Goal: Information Seeking & Learning: Learn about a topic

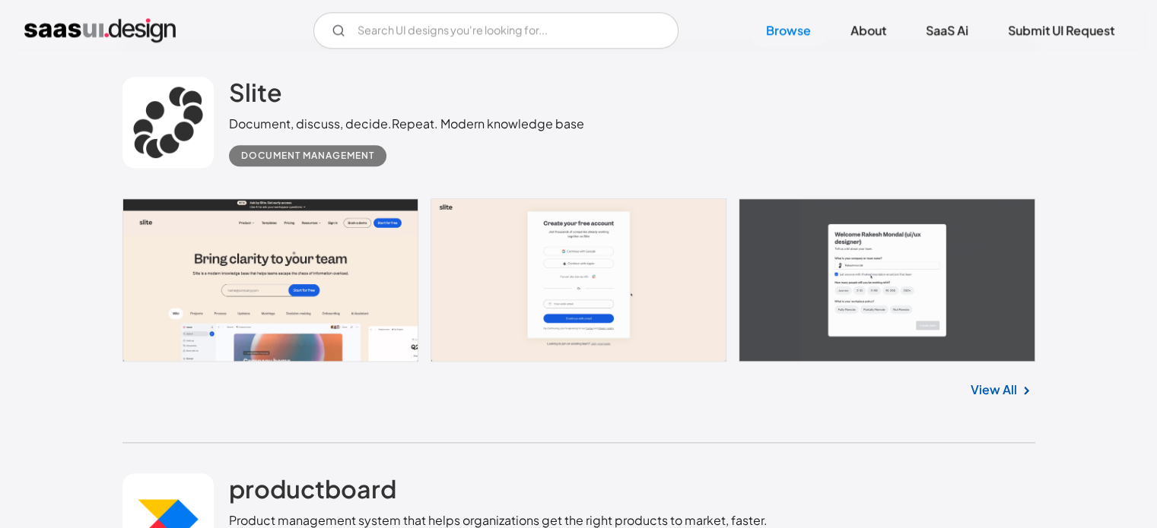
scroll to position [1643, 0]
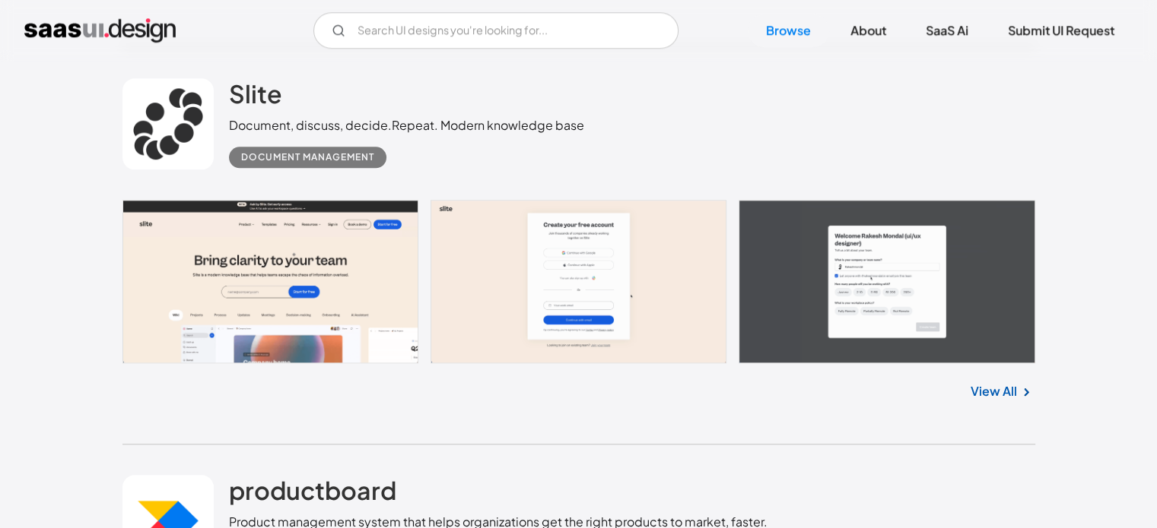
click at [1007, 386] on link "View All" at bounding box center [993, 391] width 46 height 18
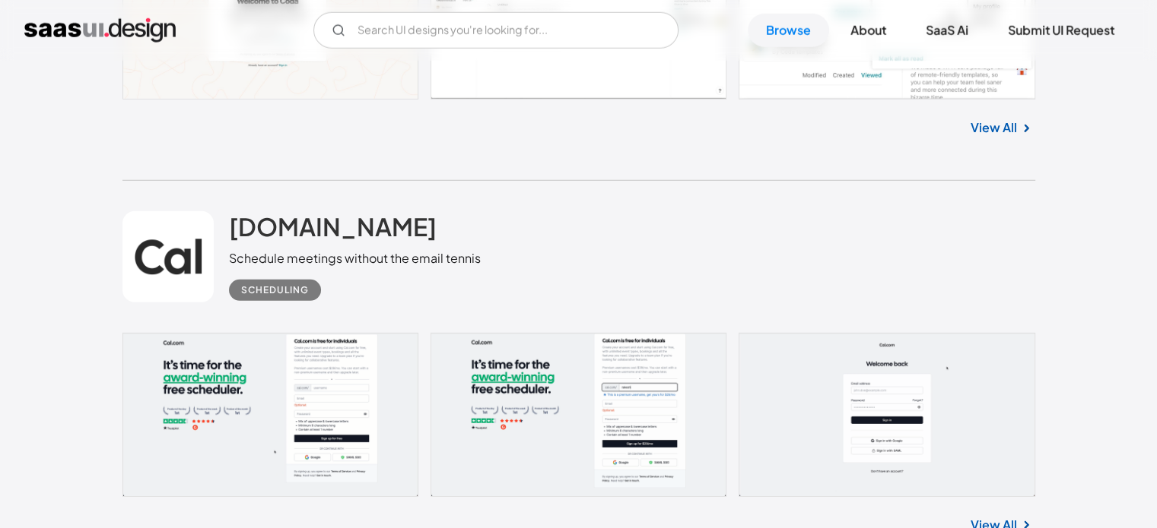
scroll to position [4240, 0]
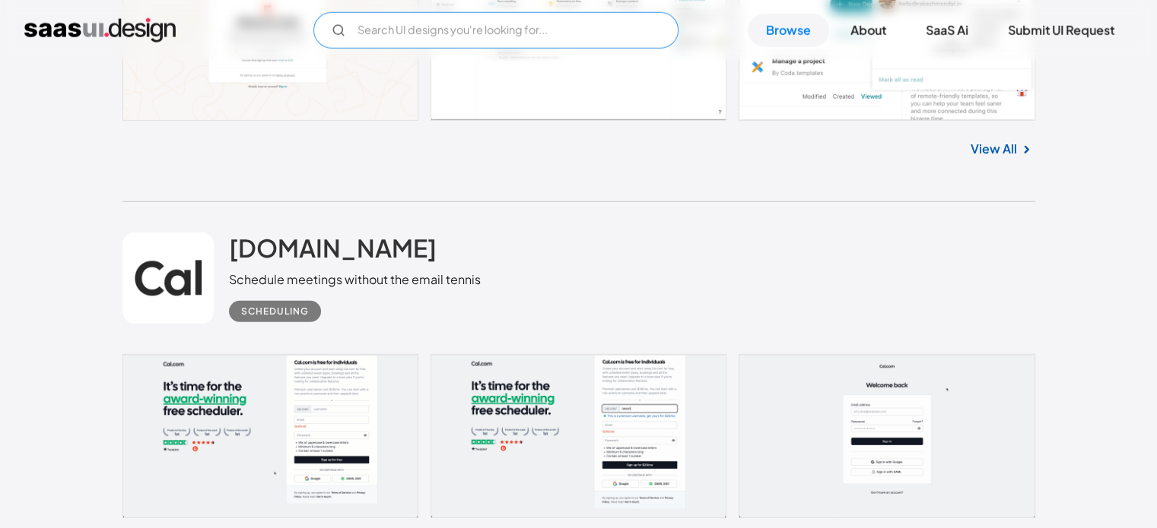
click at [483, 22] on input "Email Form" at bounding box center [495, 30] width 365 height 37
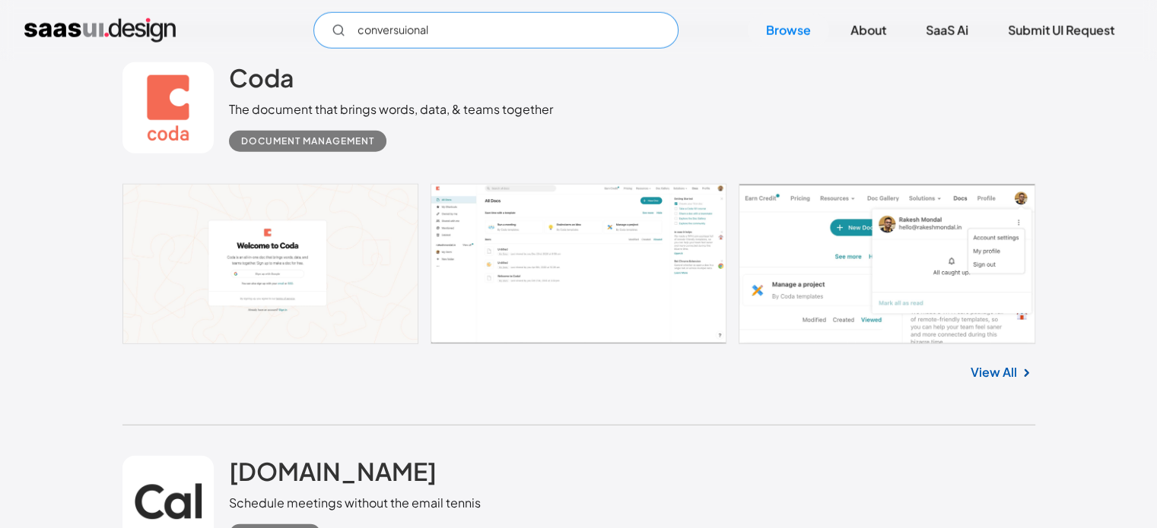
scroll to position [4017, 0]
type input "c"
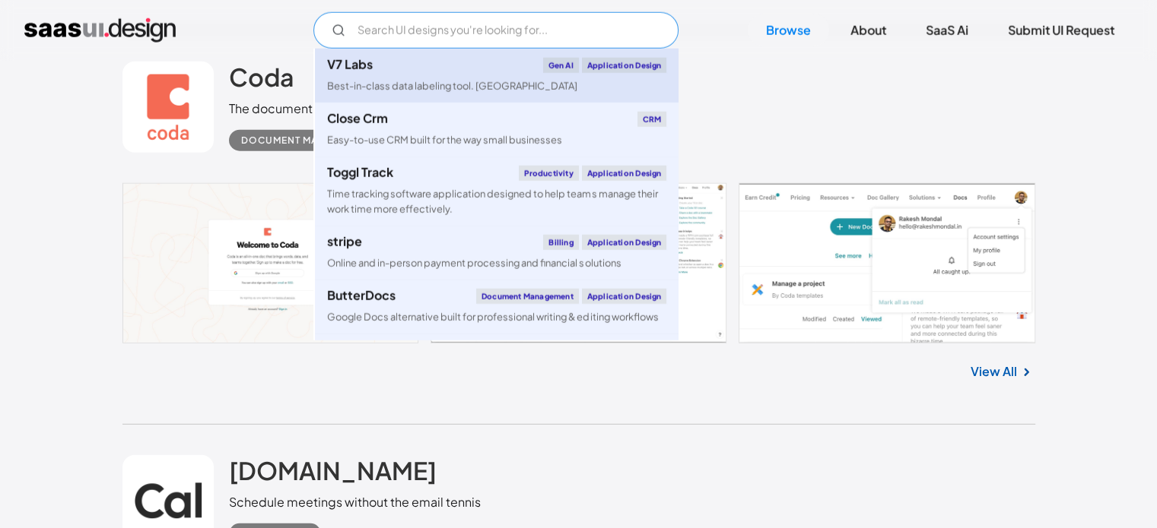
click at [499, 78] on link "V7 Labs Gen AI Application Design Best-in-class data labeling tool. [GEOGRAPHIC…" at bounding box center [496, 76] width 363 height 54
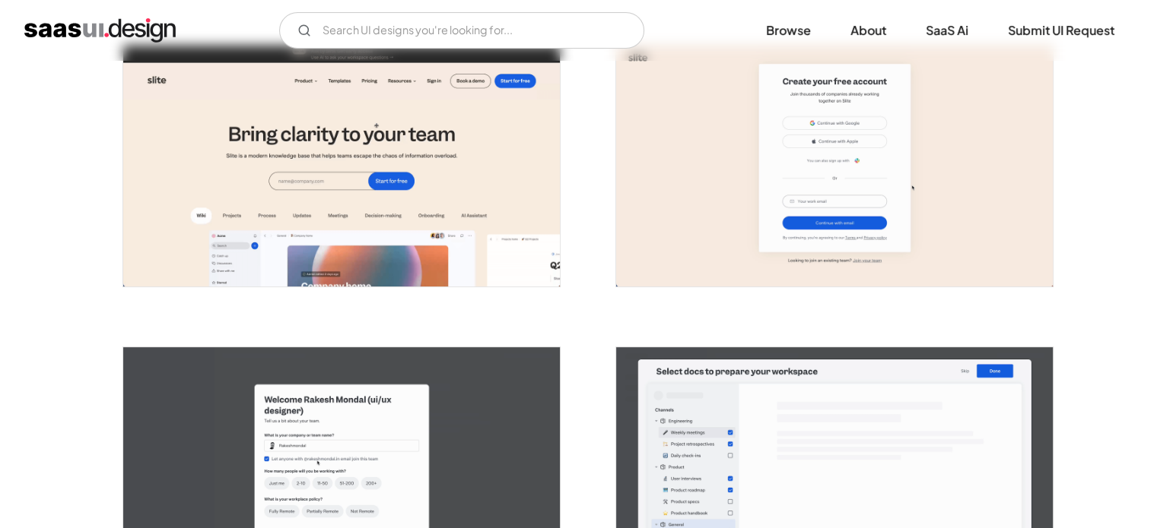
scroll to position [310, 0]
click at [468, 259] on img "open lightbox" at bounding box center [341, 166] width 436 height 241
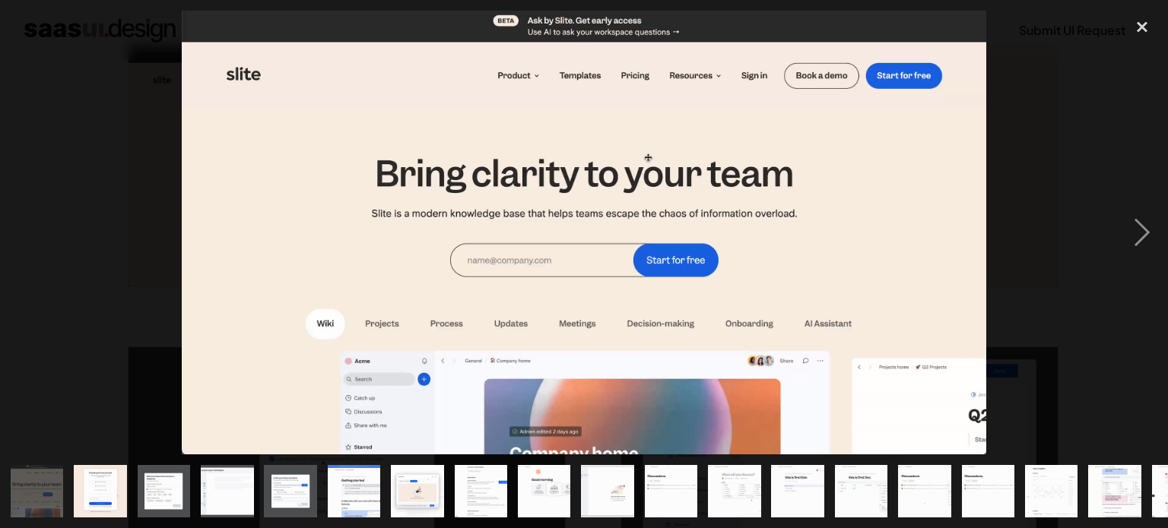
click at [5, 83] on div "previous image" at bounding box center [26, 233] width 52 height 444
click at [158, 233] on div at bounding box center [584, 233] width 1168 height 444
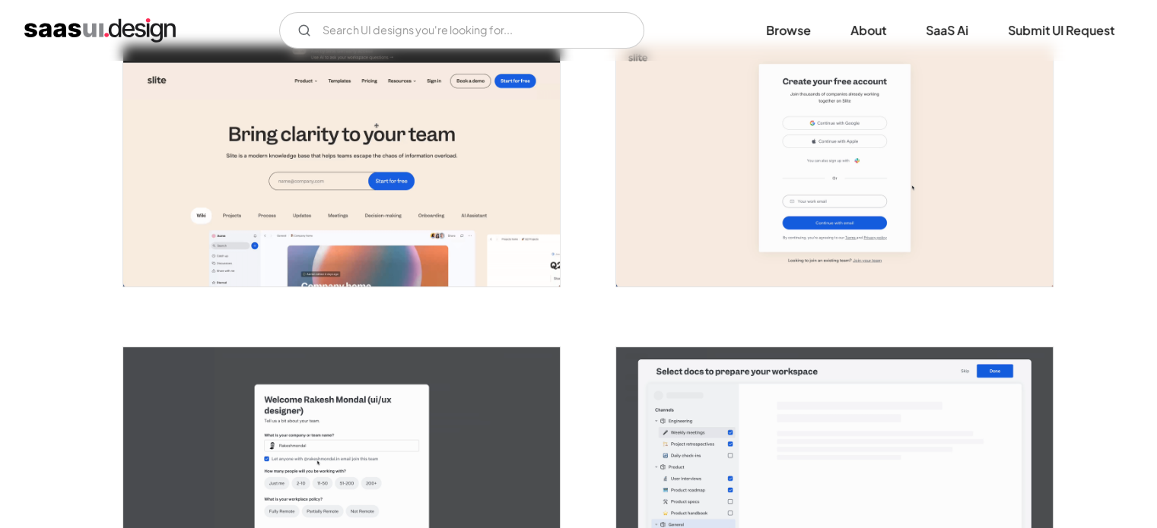
scroll to position [0, 0]
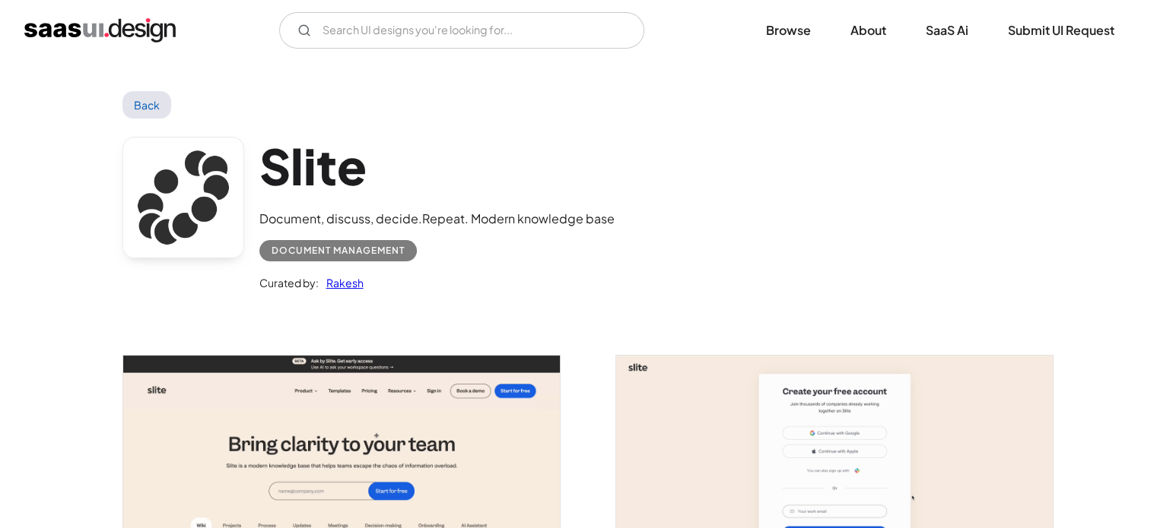
click at [132, 96] on link "Back" at bounding box center [146, 104] width 49 height 27
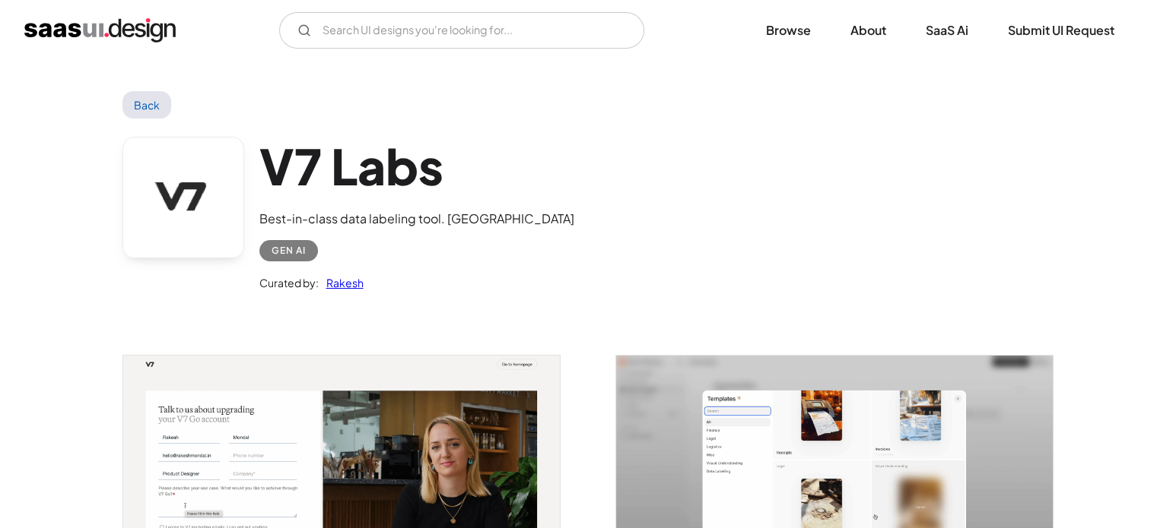
click at [142, 101] on link "Back" at bounding box center [146, 104] width 49 height 27
